Goal: Information Seeking & Learning: Learn about a topic

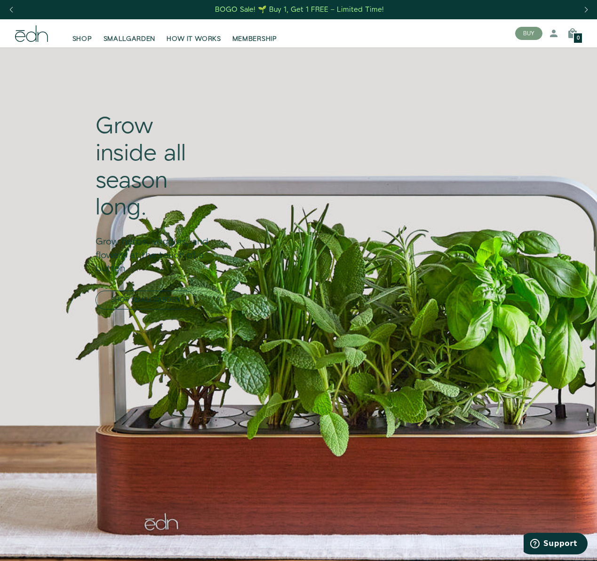
click at [141, 302] on link "SHOP SMALLGARDEN" at bounding box center [145, 300] width 100 height 19
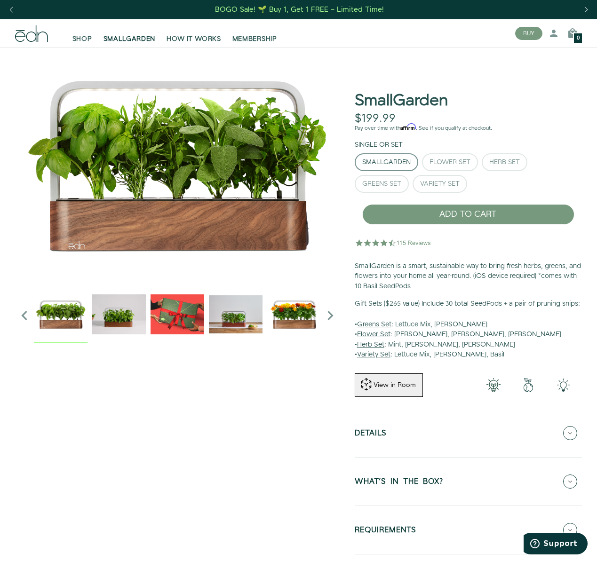
click at [114, 318] on img "2 / 6" at bounding box center [119, 314] width 54 height 54
click at [234, 327] on img "4 / 6" at bounding box center [236, 314] width 54 height 54
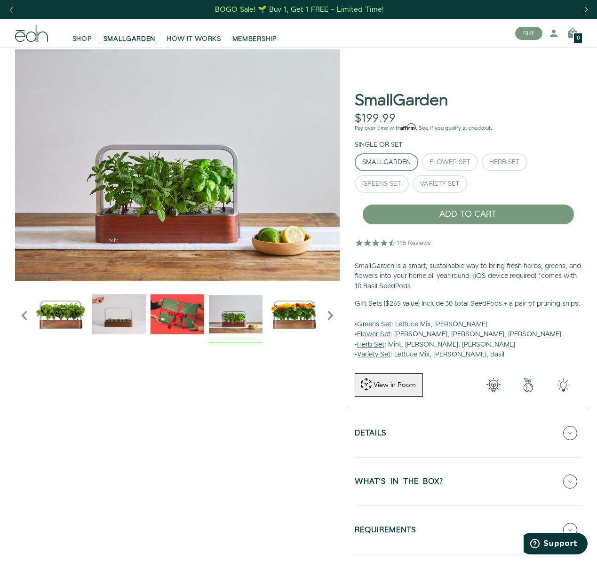
click at [280, 326] on img "5 / 6" at bounding box center [294, 314] width 54 height 54
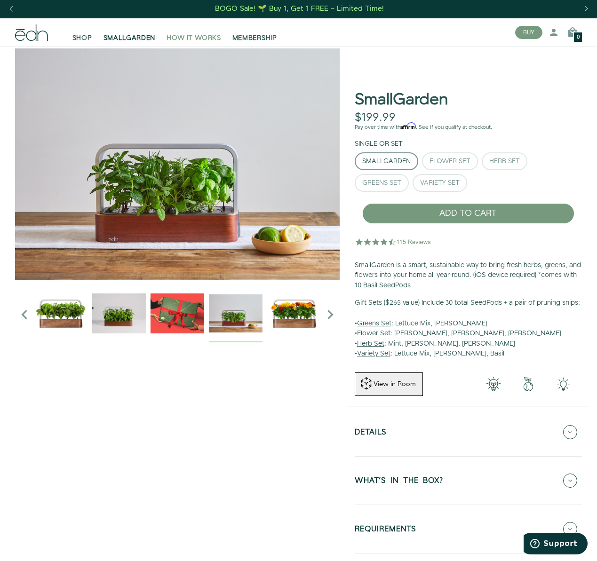
click at [182, 38] on span "HOW IT WORKS" at bounding box center [194, 37] width 54 height 9
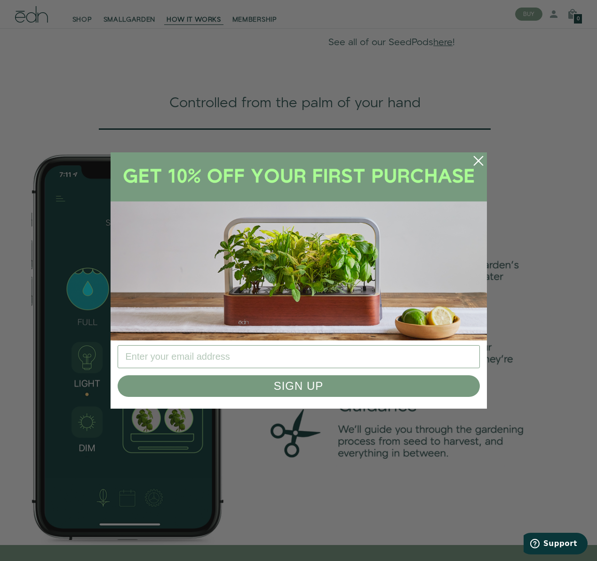
scroll to position [1122, 0]
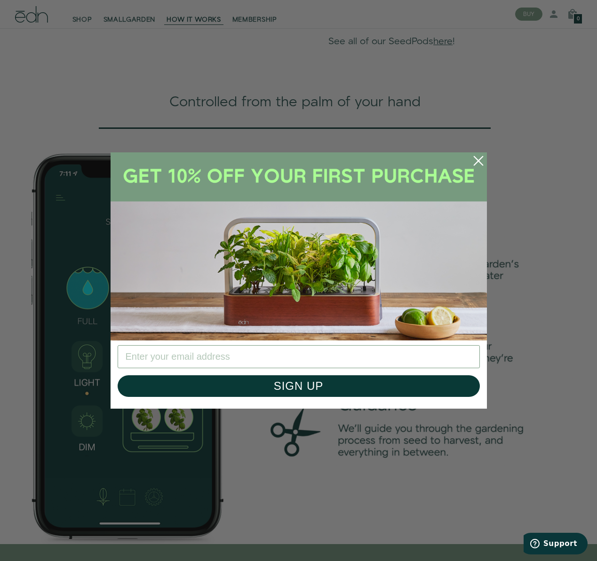
click at [477, 157] on circle "Close dialog" at bounding box center [478, 161] width 21 height 21
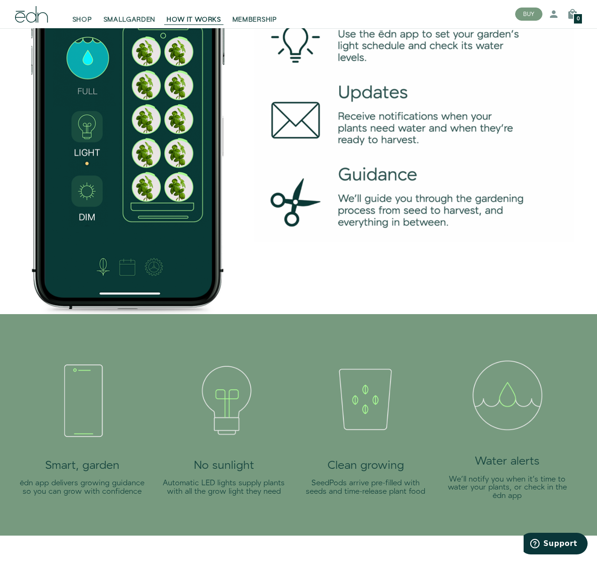
scroll to position [1352, 0]
